Goal: Transaction & Acquisition: Obtain resource

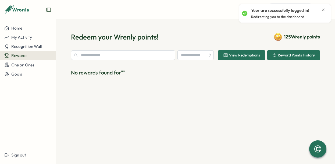
click at [319, 10] on div "Your are successfully logged in!" at bounding box center [288, 11] width 74 height 6
click at [324, 9] on icon "Close notification" at bounding box center [324, 9] width 2 height 2
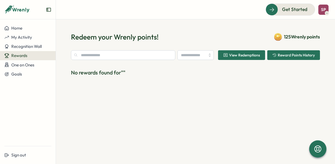
click at [32, 60] on button "Rewards" at bounding box center [28, 55] width 56 height 9
click at [32, 65] on span "One on Ones" at bounding box center [22, 64] width 23 height 5
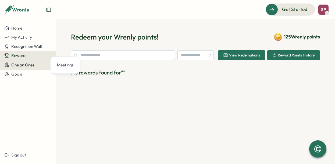
click at [36, 65] on div "One on Ones" at bounding box center [27, 64] width 47 height 5
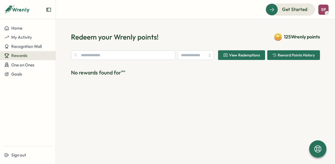
click at [323, 15] on header "Get Started SP" at bounding box center [195, 9] width 279 height 19
click at [324, 11] on span "SP" at bounding box center [323, 9] width 5 height 5
click at [233, 25] on section "Redeem your Wrenly points! 125 Wrenly points View Redemptions Reward Points His…" at bounding box center [195, 91] width 279 height 145
click at [148, 56] on input "text" at bounding box center [123, 55] width 104 height 10
click at [32, 62] on button "One on Ones" at bounding box center [28, 64] width 56 height 9
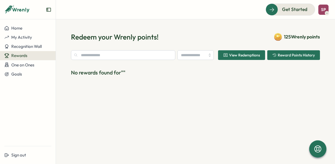
click at [33, 54] on div "Rewards" at bounding box center [27, 55] width 47 height 5
